Goal: Task Accomplishment & Management: Use online tool/utility

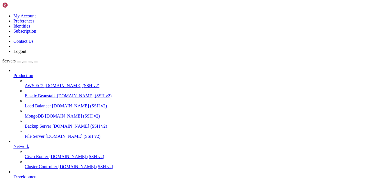
scroll to position [1350, 0]
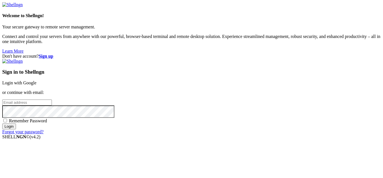
click at [36, 80] on link "Login with Google" at bounding box center [19, 82] width 34 height 5
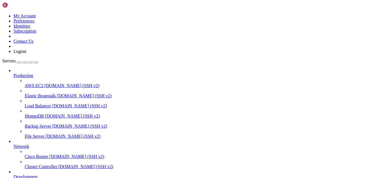
scroll to position [2615, 0]
drag, startPoint x: 30, startPoint y: 468, endPoint x: 4, endPoint y: 358, distance: 112.7
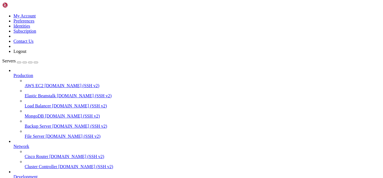
drag, startPoint x: 5, startPoint y: 356, endPoint x: 50, endPoint y: 470, distance: 122.8
drag, startPoint x: 173, startPoint y: 467, endPoint x: 4, endPoint y: 400, distance: 181.1
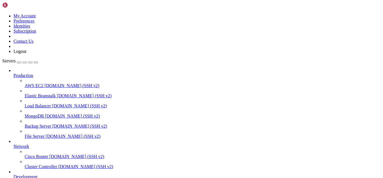
scroll to position [4413, 0]
drag, startPoint x: 145, startPoint y: 468, endPoint x: 119, endPoint y: 469, distance: 25.8
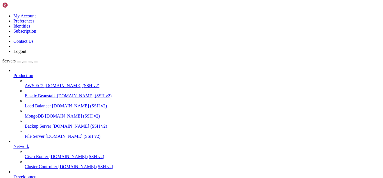
scroll to position [4580, 0]
drag, startPoint x: 127, startPoint y: 363, endPoint x: 93, endPoint y: 361, distance: 34.6
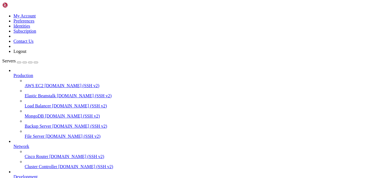
scroll to position [4809, 0]
drag, startPoint x: 4, startPoint y: 385, endPoint x: 196, endPoint y: 464, distance: 206.8
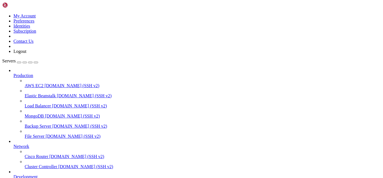
scroll to position [4938, 0]
drag, startPoint x: 143, startPoint y: 469, endPoint x: 127, endPoint y: 472, distance: 16.9
drag, startPoint x: 104, startPoint y: 462, endPoint x: 4, endPoint y: 400, distance: 117.5
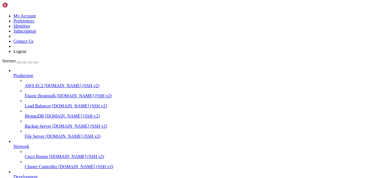
drag, startPoint x: 4, startPoint y: 399, endPoint x: 76, endPoint y: 469, distance: 100.6
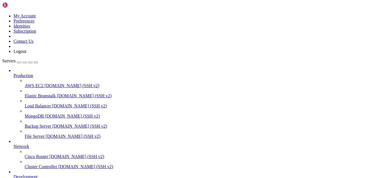
scroll to position [4991, 0]
drag, startPoint x: 134, startPoint y: 468, endPoint x: 119, endPoint y: 465, distance: 15.3
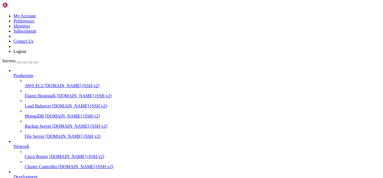
scroll to position [5224, 0]
drag, startPoint x: 58, startPoint y: 462, endPoint x: 10, endPoint y: 388, distance: 88.5
drag, startPoint x: 101, startPoint y: 362, endPoint x: 67, endPoint y: 362, distance: 34.5
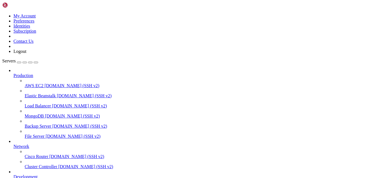
scroll to position [5558, 0]
drag, startPoint x: 168, startPoint y: 468, endPoint x: 5, endPoint y: 400, distance: 176.2
drag, startPoint x: 169, startPoint y: 418, endPoint x: 4, endPoint y: 352, distance: 177.8
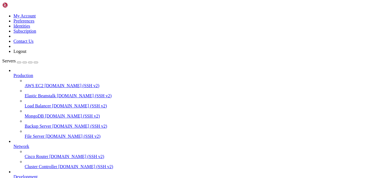
drag, startPoint x: 5, startPoint y: 353, endPoint x: 178, endPoint y: 417, distance: 184.5
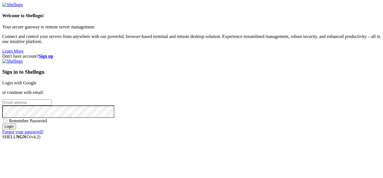
click at [36, 80] on link "Login with Google" at bounding box center [19, 82] width 34 height 5
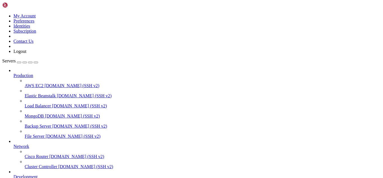
scroll to position [6603, 0]
drag, startPoint x: 88, startPoint y: 472, endPoint x: 77, endPoint y: 470, distance: 11.6
drag, startPoint x: 77, startPoint y: 470, endPoint x: 60, endPoint y: 457, distance: 21.0
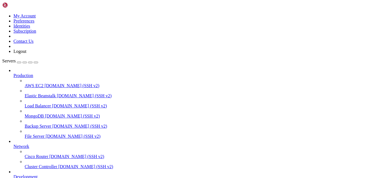
drag, startPoint x: 46, startPoint y: 466, endPoint x: 4, endPoint y: 357, distance: 117.1
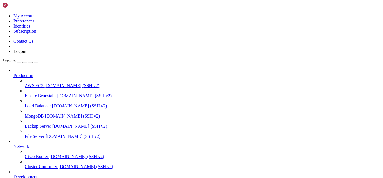
drag, startPoint x: 4, startPoint y: 423, endPoint x: 52, endPoint y: 465, distance: 63.4
copy div "[root@hosting ~]# dig txt [DOMAIN_NAME] ;; WHEN: [DATE] 10:29:15 -05 2025 ;; MS…"
